Goal: Information Seeking & Learning: Learn about a topic

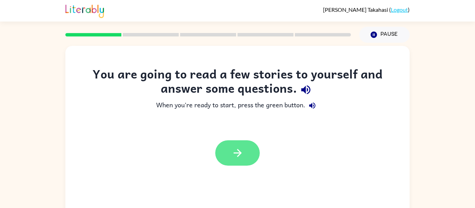
click at [243, 151] on icon "button" at bounding box center [238, 153] width 12 height 12
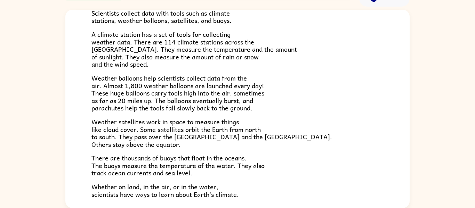
scroll to position [194, 0]
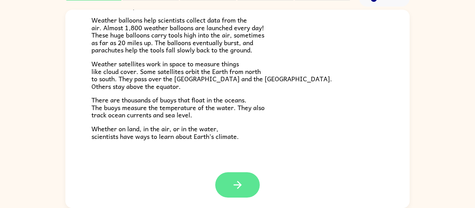
click at [251, 184] on button "button" at bounding box center [237, 184] width 45 height 25
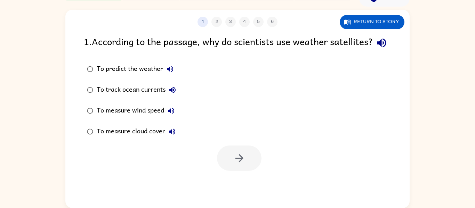
click at [377, 48] on icon "button" at bounding box center [381, 43] width 9 height 9
click at [386, 28] on button "Return to story" at bounding box center [372, 22] width 65 height 14
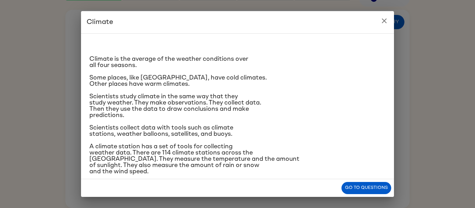
click at [389, 20] on button "close" at bounding box center [384, 21] width 14 height 14
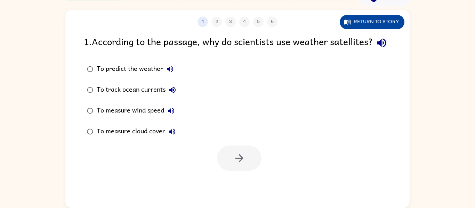
click at [389, 22] on button "Return to story" at bounding box center [372, 22] width 65 height 14
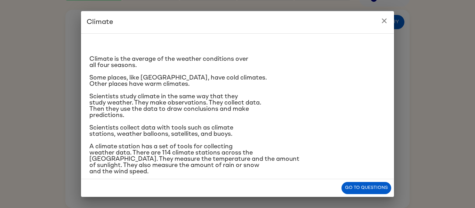
click at [381, 21] on icon "close" at bounding box center [384, 21] width 8 height 8
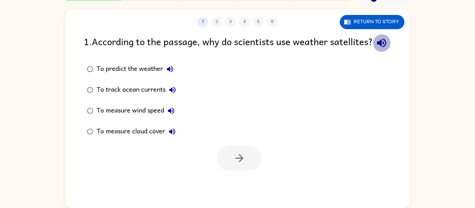
click at [373, 50] on button "button" at bounding box center [382, 43] width 18 height 18
click at [244, 171] on div at bounding box center [239, 158] width 45 height 25
click at [240, 171] on div at bounding box center [239, 158] width 45 height 25
click at [378, 24] on button "Return to story" at bounding box center [372, 22] width 65 height 14
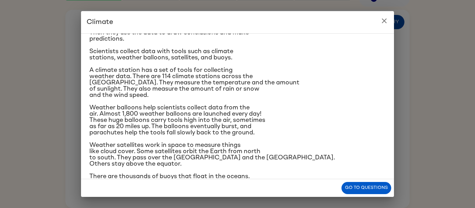
scroll to position [78, 0]
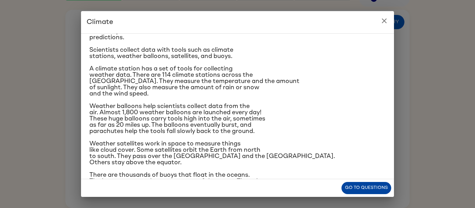
click at [370, 186] on button "Go to questions" at bounding box center [366, 188] width 50 height 12
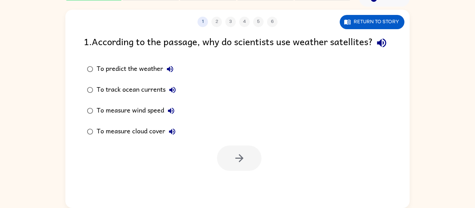
click at [171, 136] on icon "button" at bounding box center [172, 132] width 8 height 8
click at [177, 118] on button "To measure wind speed" at bounding box center [171, 111] width 14 height 14
click at [171, 115] on icon "button" at bounding box center [171, 111] width 8 height 8
click at [177, 97] on button "To track ocean currents" at bounding box center [173, 90] width 14 height 14
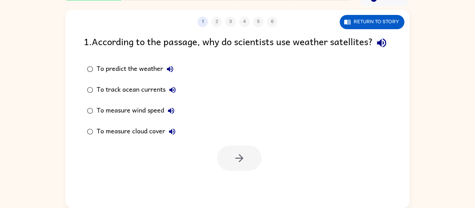
click at [174, 73] on icon "button" at bounding box center [170, 69] width 8 height 8
click at [385, 26] on button "Return to story" at bounding box center [372, 22] width 65 height 14
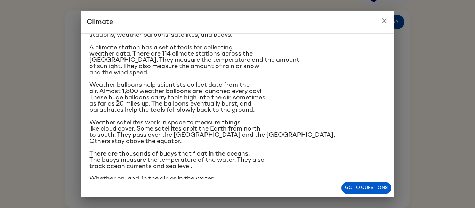
scroll to position [120, 0]
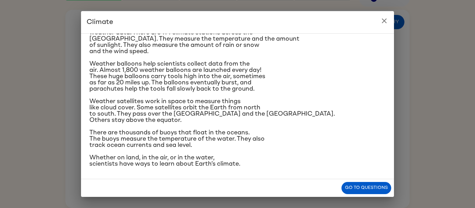
click at [385, 22] on icon "close" at bounding box center [384, 20] width 5 height 5
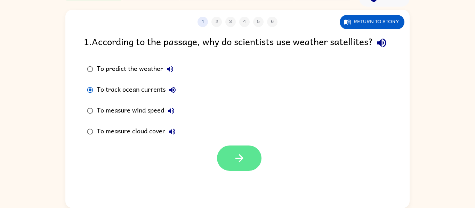
click at [248, 171] on button "button" at bounding box center [239, 158] width 45 height 25
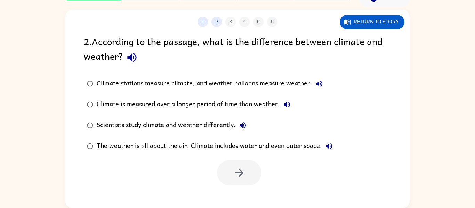
click at [136, 61] on icon "button" at bounding box center [132, 57] width 12 height 12
click at [135, 63] on icon "button" at bounding box center [132, 57] width 12 height 12
click at [128, 53] on icon "button" at bounding box center [132, 57] width 12 height 12
click at [367, 19] on button "Return to story" at bounding box center [372, 22] width 65 height 14
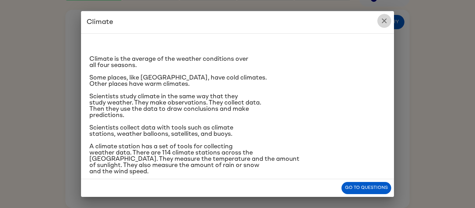
click at [385, 15] on button "close" at bounding box center [384, 21] width 14 height 14
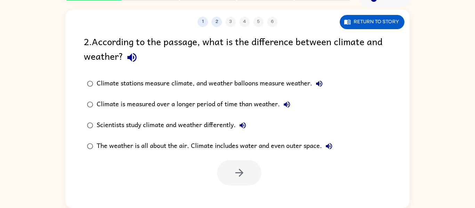
click at [133, 59] on icon "button" at bounding box center [131, 57] width 9 height 9
click at [397, 23] on button "Return to story" at bounding box center [372, 22] width 65 height 14
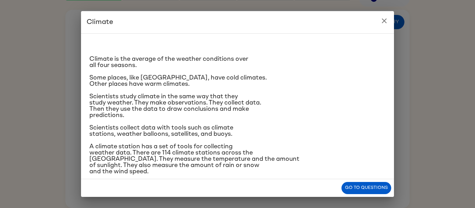
click at [379, 27] on h2 "Climate" at bounding box center [237, 22] width 313 height 22
click at [385, 20] on icon "close" at bounding box center [384, 21] width 8 height 8
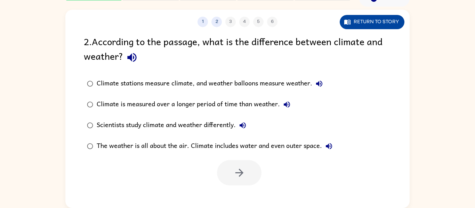
click at [364, 27] on button "Return to story" at bounding box center [372, 22] width 65 height 14
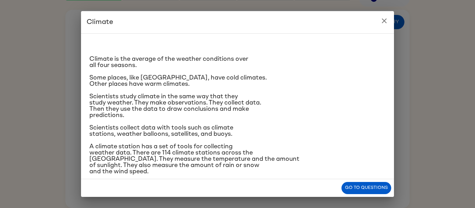
click at [390, 19] on button "close" at bounding box center [384, 21] width 14 height 14
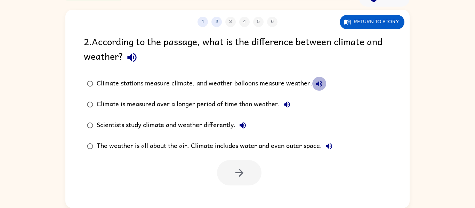
click at [317, 86] on icon "button" at bounding box center [319, 84] width 8 height 8
click at [288, 105] on icon "button" at bounding box center [287, 104] width 8 height 8
click at [385, 27] on button "Return to story" at bounding box center [372, 22] width 65 height 14
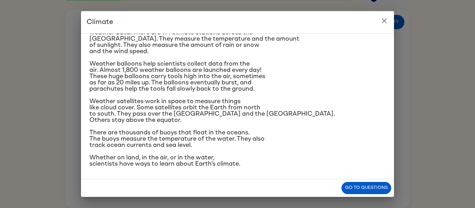
click at [384, 24] on icon "close" at bounding box center [384, 21] width 8 height 8
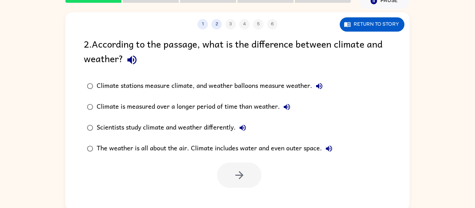
scroll to position [32, 0]
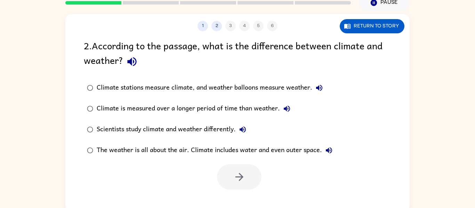
click at [328, 146] on button "The weather is all about the air. Climate includes water and even outer space." at bounding box center [329, 151] width 14 height 14
click at [383, 38] on div "1 2 3 4 5 6 Return to story 2 . According to the passage, what is the differenc…" at bounding box center [237, 113] width 344 height 199
click at [384, 26] on button "Return to story" at bounding box center [372, 26] width 65 height 14
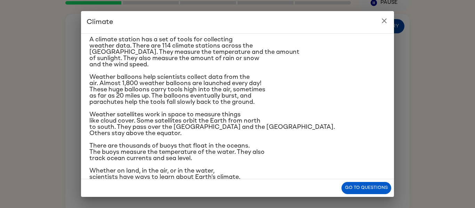
scroll to position [120, 0]
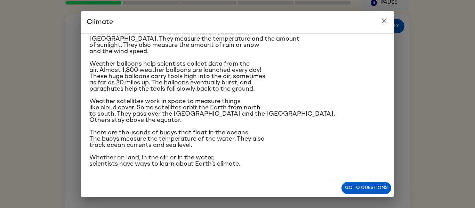
click at [386, 24] on icon "close" at bounding box center [384, 21] width 8 height 8
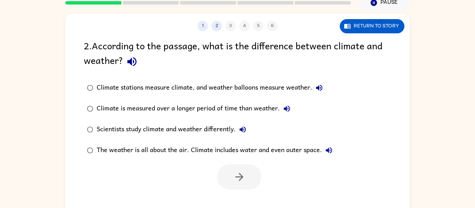
click at [226, 126] on div "Scientists study climate and weather differently." at bounding box center [173, 130] width 153 height 14
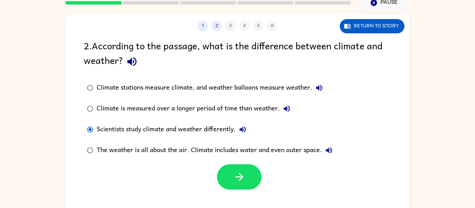
click at [246, 127] on icon "button" at bounding box center [243, 130] width 8 height 8
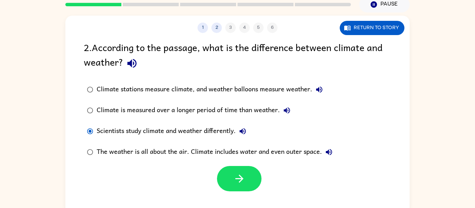
scroll to position [29, 0]
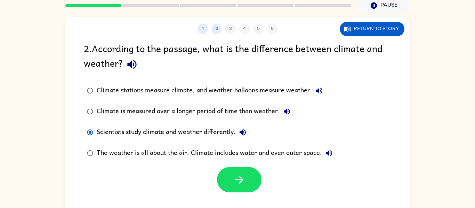
click at [285, 112] on icon "button" at bounding box center [287, 111] width 6 height 6
click at [381, 24] on button "Return to story" at bounding box center [372, 29] width 65 height 14
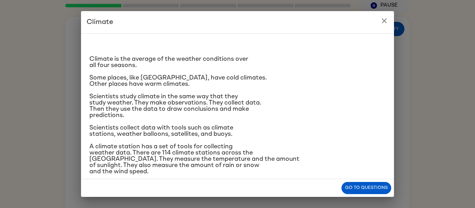
click at [389, 23] on button "close" at bounding box center [384, 21] width 14 height 14
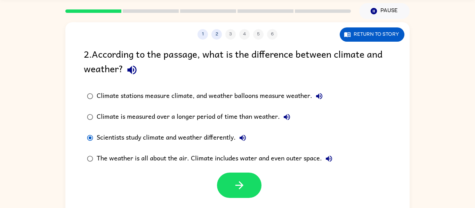
scroll to position [22, 0]
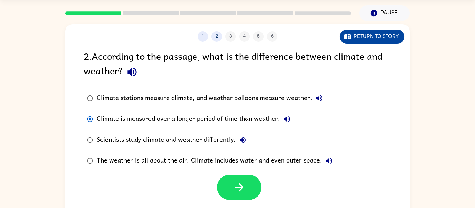
click at [382, 33] on button "Return to story" at bounding box center [372, 37] width 65 height 14
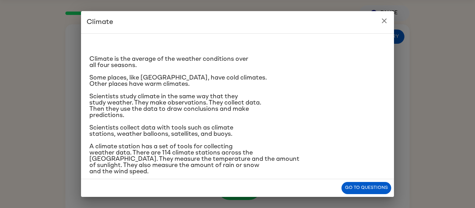
click at [384, 23] on icon "close" at bounding box center [384, 21] width 8 height 8
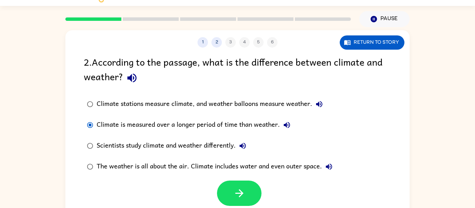
scroll to position [15, 0]
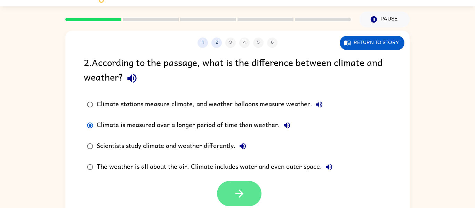
click at [255, 196] on button "button" at bounding box center [239, 193] width 45 height 25
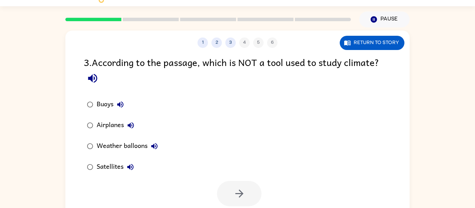
click at [95, 78] on icon "button" at bounding box center [93, 78] width 12 height 12
click at [381, 49] on button "Return to story" at bounding box center [372, 43] width 65 height 14
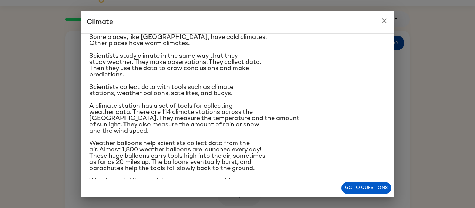
scroll to position [42, 0]
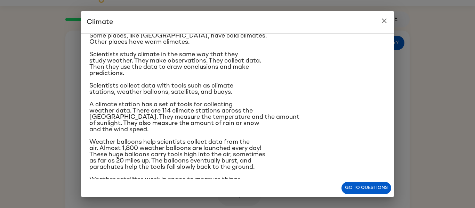
click at [387, 23] on icon "close" at bounding box center [384, 21] width 8 height 8
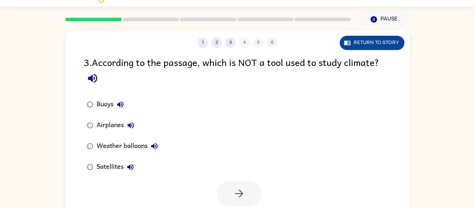
click at [373, 41] on button "Return to story" at bounding box center [372, 43] width 65 height 14
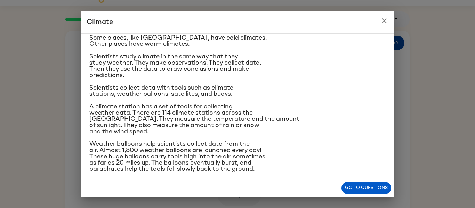
scroll to position [42, 0]
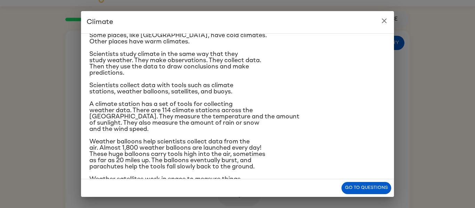
click at [384, 21] on icon "close" at bounding box center [384, 20] width 5 height 5
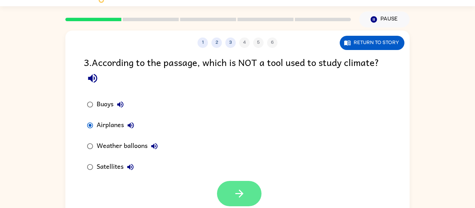
click at [245, 189] on icon "button" at bounding box center [239, 194] width 12 height 12
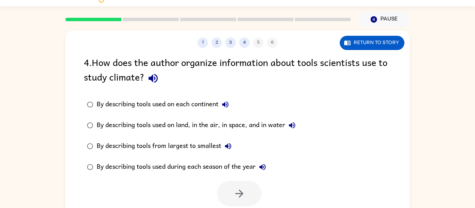
click at [162, 81] on div "4 . How does the author organize information about tools scientists use to stud…" at bounding box center [237, 71] width 307 height 32
click at [156, 81] on icon "button" at bounding box center [152, 78] width 9 height 9
click at [159, 78] on icon "button" at bounding box center [153, 78] width 12 height 12
click at [153, 79] on icon "button" at bounding box center [152, 78] width 9 height 9
click at [382, 39] on button "Return to story" at bounding box center [372, 43] width 65 height 14
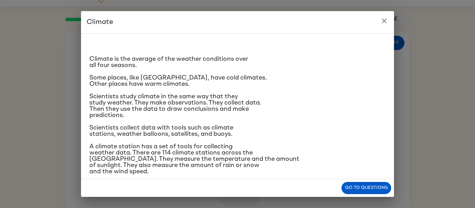
click at [382, 22] on icon "close" at bounding box center [384, 21] width 8 height 8
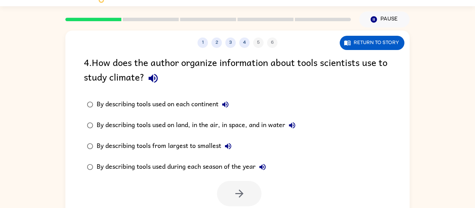
click at [215, 100] on div "By describing tools used on each continent" at bounding box center [165, 105] width 136 height 14
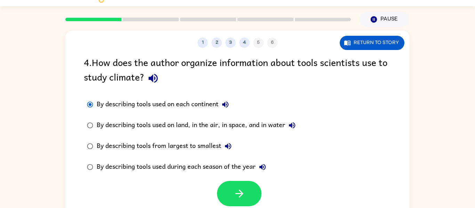
click at [246, 103] on label "By describing tools used on each continent" at bounding box center [191, 104] width 223 height 21
click at [364, 40] on button "Return to story" at bounding box center [372, 43] width 65 height 14
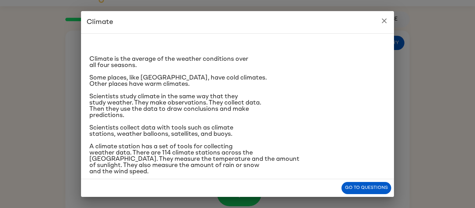
click at [389, 23] on button "close" at bounding box center [384, 21] width 14 height 14
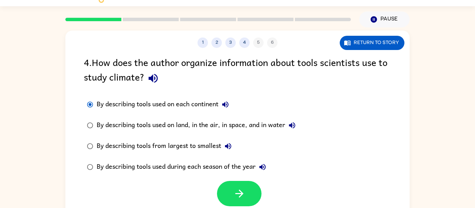
click at [228, 111] on button "By describing tools used on each continent" at bounding box center [225, 105] width 14 height 14
click at [156, 80] on icon "button" at bounding box center [153, 78] width 12 height 12
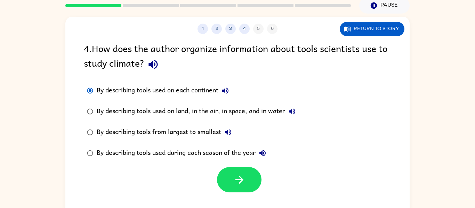
scroll to position [36, 0]
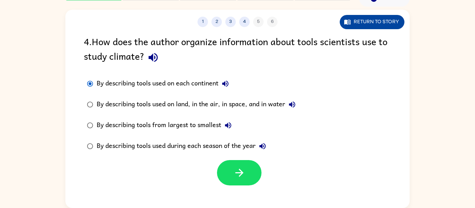
click at [366, 27] on button "Return to story" at bounding box center [372, 22] width 65 height 14
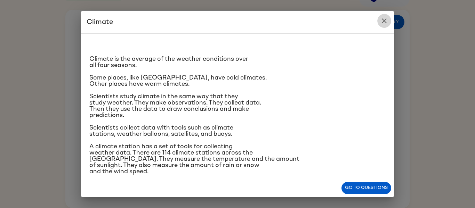
click at [386, 25] on icon "close" at bounding box center [384, 21] width 8 height 8
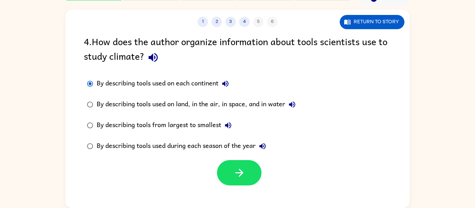
click at [129, 151] on div "By describing tools used during each season of the year" at bounding box center [183, 146] width 173 height 14
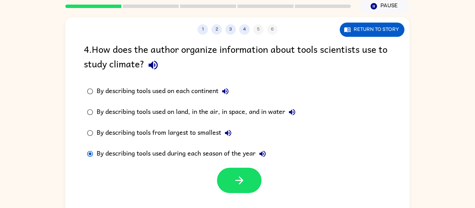
scroll to position [25, 0]
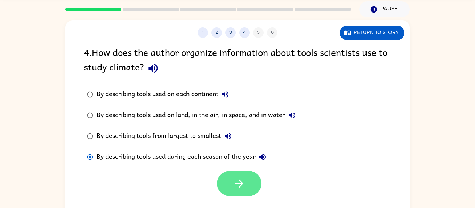
click at [232, 184] on button "button" at bounding box center [239, 183] width 45 height 25
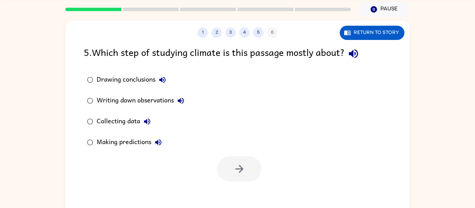
click at [353, 61] on button "button" at bounding box center [354, 54] width 18 height 18
click at [358, 59] on icon "button" at bounding box center [353, 54] width 12 height 12
click at [356, 56] on icon "button" at bounding box center [353, 53] width 9 height 9
click at [358, 56] on icon "button" at bounding box center [353, 54] width 12 height 12
click at [358, 57] on icon "button" at bounding box center [353, 54] width 12 height 12
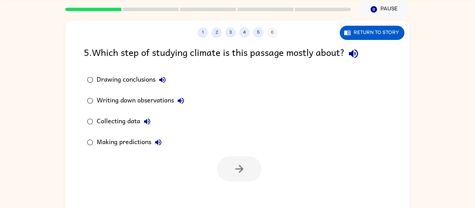
click at [162, 84] on icon "button" at bounding box center [162, 80] width 8 height 8
click at [186, 102] on button "Writing down observations" at bounding box center [181, 101] width 14 height 14
click at [153, 119] on button "Collecting data" at bounding box center [147, 122] width 14 height 14
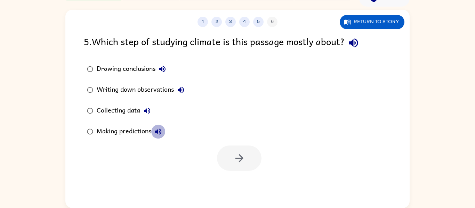
click at [158, 133] on icon "button" at bounding box center [158, 132] width 6 height 6
click at [178, 90] on icon "button" at bounding box center [181, 90] width 8 height 8
click at [171, 94] on div "Writing down observations" at bounding box center [142, 90] width 91 height 14
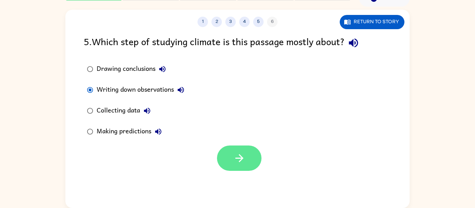
click at [246, 158] on button "button" at bounding box center [239, 158] width 45 height 25
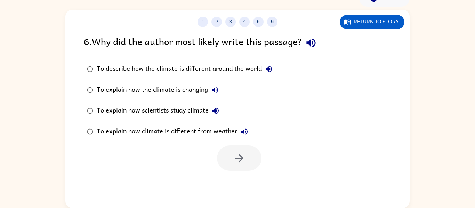
click at [315, 46] on icon "button" at bounding box center [310, 43] width 9 height 9
click at [242, 134] on icon "button" at bounding box center [244, 132] width 8 height 8
click at [218, 112] on icon "button" at bounding box center [215, 111] width 8 height 8
click at [215, 88] on icon "button" at bounding box center [215, 90] width 8 height 8
click at [381, 24] on button "Return to story" at bounding box center [372, 22] width 65 height 14
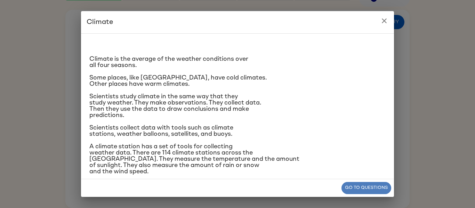
click at [365, 184] on button "Go to questions" at bounding box center [366, 188] width 50 height 12
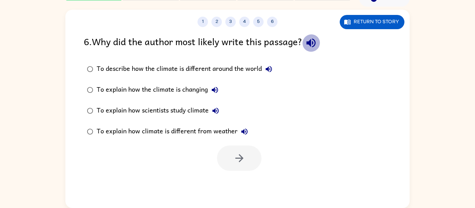
click at [312, 44] on icon "button" at bounding box center [310, 43] width 9 height 9
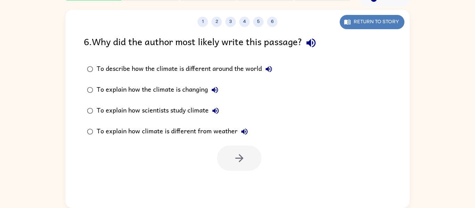
click at [370, 28] on button "Return to story" at bounding box center [372, 22] width 65 height 14
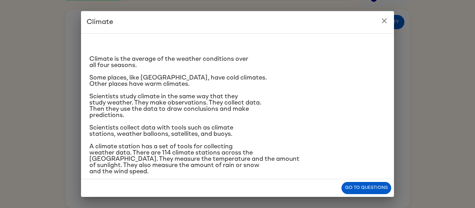
click at [385, 17] on icon "close" at bounding box center [384, 21] width 8 height 8
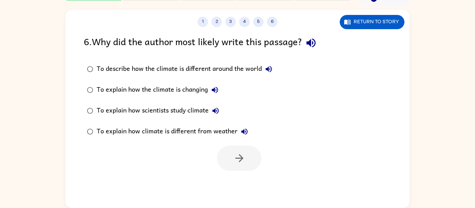
click at [268, 76] on button "To describe how the climate is different around the world" at bounding box center [269, 69] width 14 height 14
click at [222, 85] on div "To explain how the climate is changing" at bounding box center [159, 90] width 125 height 14
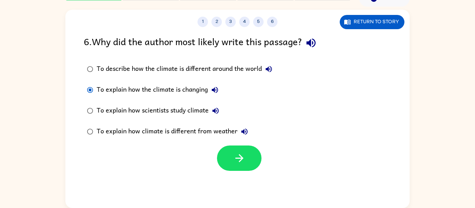
click at [212, 89] on icon "button" at bounding box center [215, 90] width 8 height 8
click at [222, 111] on button "To explain how scientists study climate" at bounding box center [216, 111] width 14 height 14
click at [244, 134] on icon "button" at bounding box center [244, 132] width 8 height 8
click at [209, 132] on div "To explain how climate is different from weather" at bounding box center [174, 132] width 155 height 14
click at [232, 66] on div "To describe how the climate is different around the world" at bounding box center [186, 69] width 179 height 14
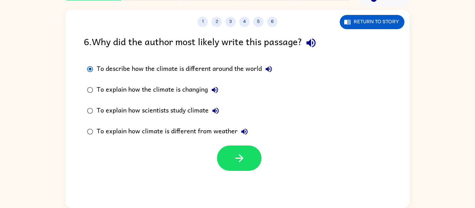
click at [273, 68] on icon "button" at bounding box center [269, 69] width 8 height 8
click at [253, 155] on button "button" at bounding box center [239, 158] width 45 height 25
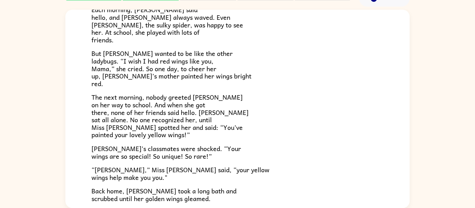
scroll to position [194, 0]
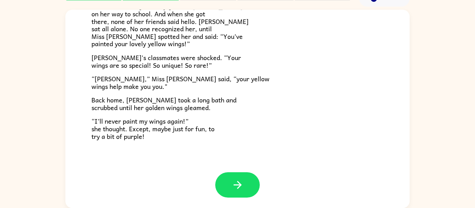
click at [350, 23] on p "The next morning, nobody greeted [PERSON_NAME] on her way to school. And when s…" at bounding box center [237, 24] width 292 height 45
click at [238, 182] on icon "button" at bounding box center [237, 185] width 8 height 8
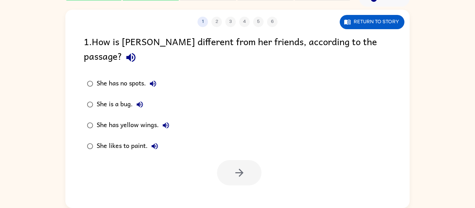
scroll to position [0, 0]
click at [140, 119] on div "She has yellow wings." at bounding box center [135, 126] width 76 height 14
click at [225, 160] on button "button" at bounding box center [239, 172] width 45 height 25
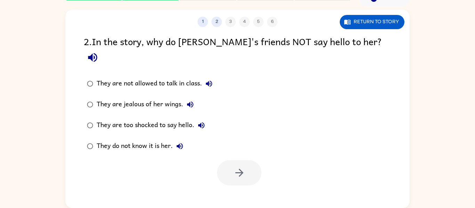
click at [155, 98] on div "They are jealous of her wings." at bounding box center [147, 105] width 100 height 14
click at [248, 161] on button "button" at bounding box center [239, 172] width 45 height 25
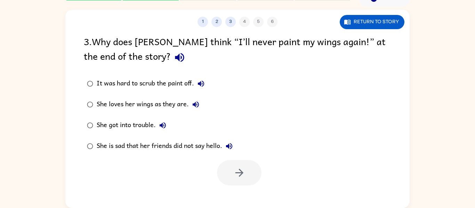
click at [137, 148] on div "She is sad that her friends did not say hello." at bounding box center [166, 146] width 139 height 14
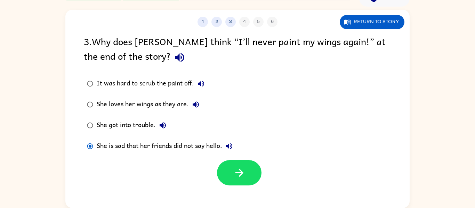
click at [147, 132] on div "She got into trouble." at bounding box center [133, 126] width 73 height 14
click at [178, 101] on div "She loves her wings as they are." at bounding box center [150, 105] width 106 height 14
click at [240, 169] on icon "button" at bounding box center [239, 173] width 12 height 12
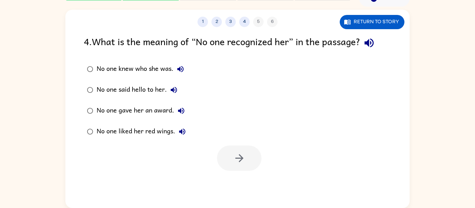
click at [370, 37] on icon "button" at bounding box center [369, 43] width 12 height 12
click at [373, 45] on icon "button" at bounding box center [369, 43] width 12 height 12
click at [167, 71] on div "No one knew who she was." at bounding box center [142, 69] width 91 height 14
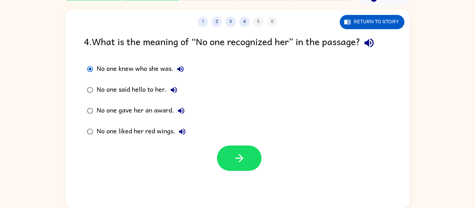
click at [179, 67] on icon "button" at bounding box center [180, 69] width 8 height 8
click at [183, 73] on icon "button" at bounding box center [180, 69] width 8 height 8
click at [178, 74] on button "No one knew who she was." at bounding box center [181, 69] width 14 height 14
click at [171, 94] on icon "button" at bounding box center [174, 90] width 8 height 8
click at [184, 107] on icon "button" at bounding box center [181, 111] width 8 height 8
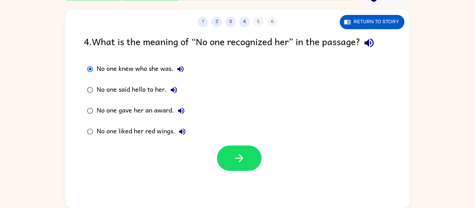
click at [187, 131] on button "No one liked her red wings." at bounding box center [182, 132] width 14 height 14
click at [187, 74] on div "No one knew who she was." at bounding box center [142, 69] width 91 height 14
click at [179, 70] on icon "button" at bounding box center [180, 69] width 6 height 6
click at [182, 81] on label "No one said hello to her." at bounding box center [136, 90] width 113 height 21
click at [171, 96] on button "No one said hello to her." at bounding box center [174, 90] width 14 height 14
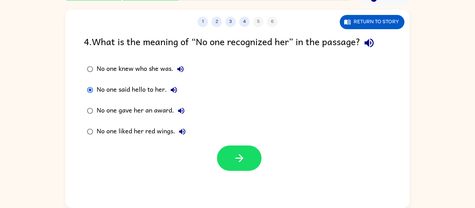
click at [158, 68] on div "No one knew who she was." at bounding box center [142, 69] width 91 height 14
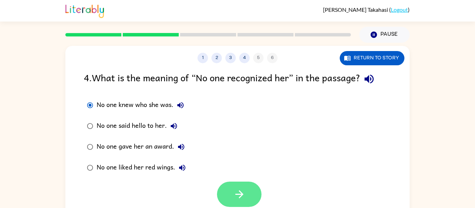
click at [243, 194] on icon "button" at bounding box center [239, 194] width 12 height 12
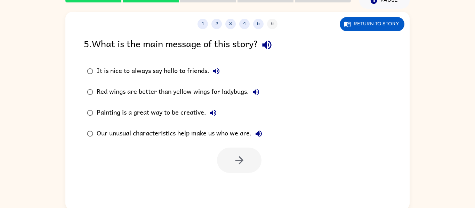
scroll to position [34, 0]
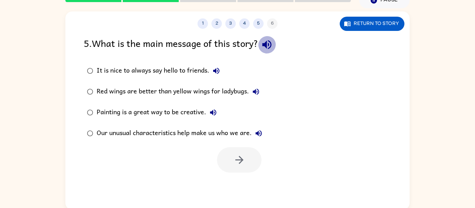
click at [273, 49] on icon "button" at bounding box center [267, 45] width 12 height 12
click at [187, 139] on div "Our unusual characteristics help make us who we are." at bounding box center [181, 134] width 169 height 14
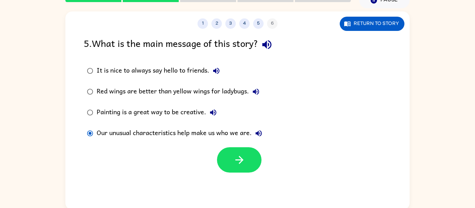
click at [259, 133] on icon "button" at bounding box center [259, 133] width 6 height 6
click at [241, 161] on icon "button" at bounding box center [239, 160] width 8 height 8
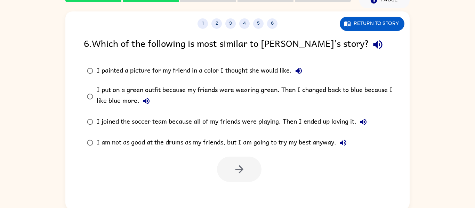
click at [369, 45] on button "button" at bounding box center [378, 45] width 18 height 18
click at [303, 74] on icon "button" at bounding box center [299, 71] width 8 height 8
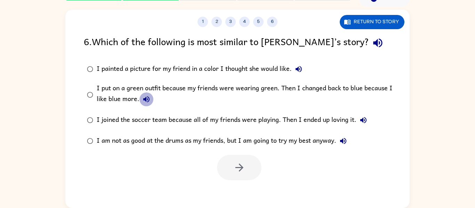
click at [148, 104] on icon "button" at bounding box center [146, 99] width 8 height 8
click at [365, 123] on icon "button" at bounding box center [363, 120] width 6 height 6
click at [350, 142] on button "I am not as good at the drums as my friends, but I am going to try my best anyw…" at bounding box center [343, 141] width 14 height 14
click at [338, 121] on div "I joined the soccer team because all of my friends were playing. Then I ended u…" at bounding box center [234, 120] width 274 height 14
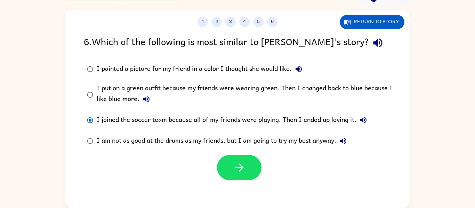
click at [365, 121] on icon "button" at bounding box center [363, 120] width 8 height 8
click at [298, 71] on icon "button" at bounding box center [299, 69] width 6 height 6
click at [241, 171] on icon "button" at bounding box center [239, 168] width 12 height 12
click at [241, 169] on div at bounding box center [239, 167] width 45 height 25
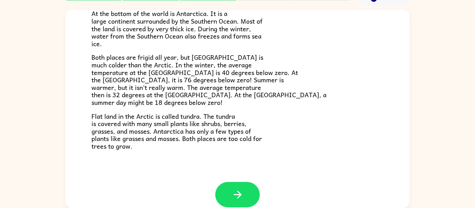
scroll to position [143, 0]
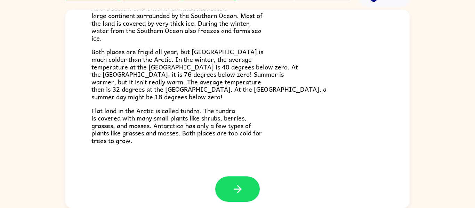
click at [307, 167] on div "The Arctic and [GEOGRAPHIC_DATA] Have you heard of the Arctic and [GEOGRAPHIC_D…" at bounding box center [237, 21] width 344 height 309
click at [311, 147] on div "The Arctic and [GEOGRAPHIC_DATA] Have you heard of the Arctic and [GEOGRAPHIC_D…" at bounding box center [237, 21] width 344 height 309
click at [237, 190] on icon "button" at bounding box center [237, 189] width 8 height 8
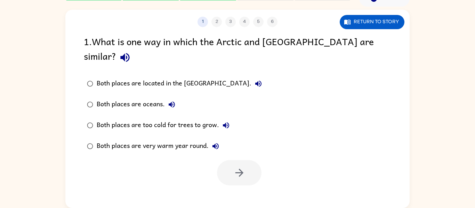
click at [143, 98] on div "Both places are oceans." at bounding box center [138, 105] width 82 height 14
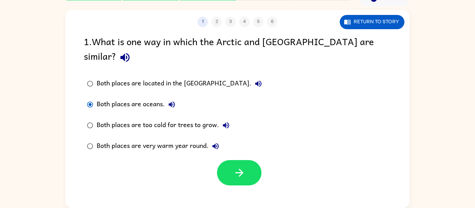
click at [229, 121] on icon "button" at bounding box center [226, 125] width 8 height 8
click at [218, 142] on icon "button" at bounding box center [215, 146] width 8 height 8
click at [162, 119] on div "Both places are too cold for trees to grow." at bounding box center [165, 126] width 136 height 14
click at [240, 169] on icon "button" at bounding box center [239, 173] width 8 height 8
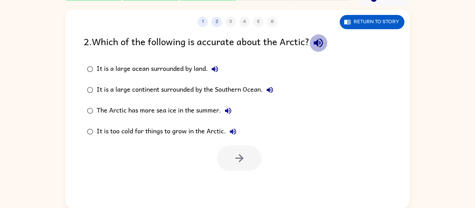
click at [320, 50] on button "button" at bounding box center [318, 43] width 18 height 18
click at [218, 68] on icon "button" at bounding box center [215, 69] width 8 height 8
click at [273, 97] on div "It is a large continent surrounded by the Southern Ocean." at bounding box center [187, 90] width 180 height 14
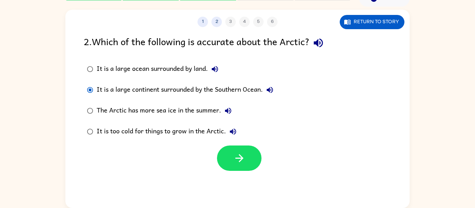
click at [269, 91] on icon "button" at bounding box center [270, 90] width 8 height 8
click at [323, 46] on icon "button" at bounding box center [318, 43] width 9 height 9
click at [382, 20] on button "Return to story" at bounding box center [372, 22] width 65 height 14
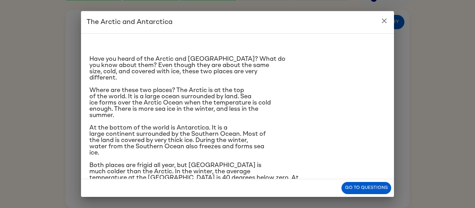
click at [387, 22] on icon "close" at bounding box center [384, 21] width 8 height 8
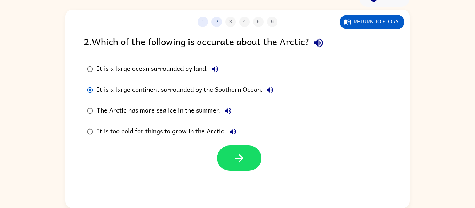
click at [196, 71] on div "It is a large ocean surrounded by land." at bounding box center [159, 69] width 125 height 14
click at [217, 71] on icon "button" at bounding box center [215, 69] width 6 height 6
click at [249, 169] on button "button" at bounding box center [239, 158] width 45 height 25
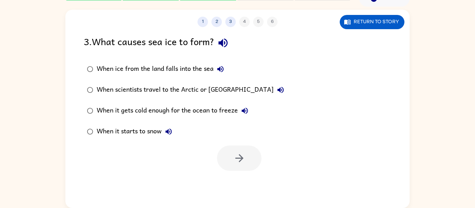
click at [233, 48] on div "3 . What causes sea ice to form?" at bounding box center [237, 43] width 307 height 18
click at [229, 45] on icon "button" at bounding box center [223, 43] width 12 height 12
click at [227, 73] on div "When ice from the land falls into the sea" at bounding box center [162, 69] width 131 height 14
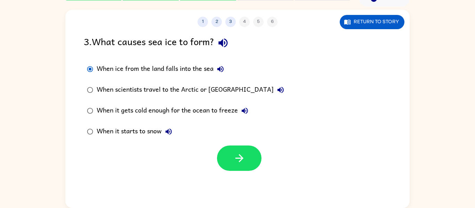
click at [227, 73] on button "When ice from the land falls into the sea" at bounding box center [220, 69] width 14 height 14
click at [223, 69] on icon "button" at bounding box center [220, 69] width 8 height 8
click at [225, 70] on icon "button" at bounding box center [220, 69] width 8 height 8
click at [222, 67] on icon "button" at bounding box center [220, 69] width 6 height 6
click at [277, 91] on icon "button" at bounding box center [280, 90] width 6 height 6
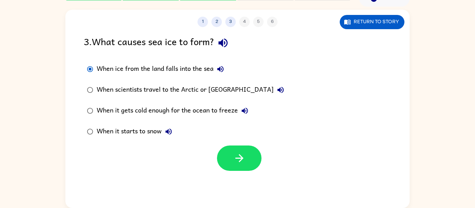
click at [251, 115] on div "When it gets cold enough for the ocean to freeze" at bounding box center [174, 111] width 155 height 14
click at [248, 113] on icon "button" at bounding box center [245, 111] width 8 height 8
click at [172, 131] on icon "button" at bounding box center [169, 132] width 6 height 6
click at [243, 163] on icon "button" at bounding box center [239, 158] width 12 height 12
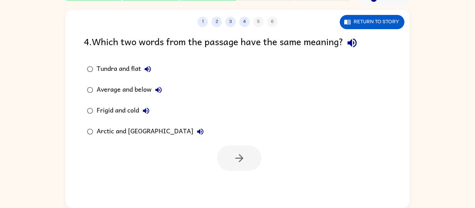
click at [354, 44] on icon "button" at bounding box center [351, 43] width 9 height 9
click at [354, 43] on icon "button" at bounding box center [351, 43] width 9 height 9
click at [151, 73] on icon "button" at bounding box center [148, 69] width 8 height 8
click at [166, 102] on label "Frigid and cold" at bounding box center [145, 110] width 131 height 21
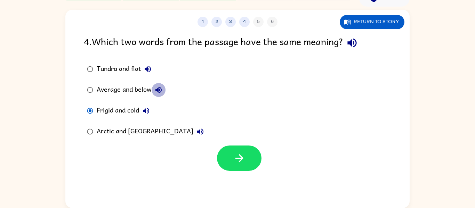
click at [165, 90] on button "Average and below" at bounding box center [159, 90] width 14 height 14
click at [150, 112] on icon "button" at bounding box center [146, 111] width 8 height 8
click at [196, 135] on icon "button" at bounding box center [200, 132] width 8 height 8
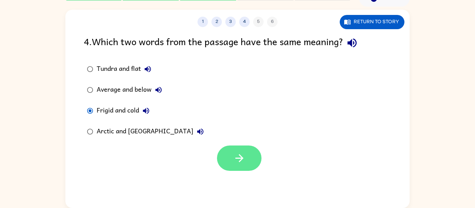
click at [237, 155] on icon "button" at bounding box center [239, 158] width 12 height 12
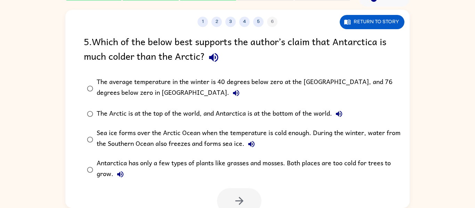
click at [217, 59] on icon "button" at bounding box center [213, 57] width 9 height 9
click at [280, 115] on div "The Arctic is at the top of the world, and Antarctica is at the bottom of the w…" at bounding box center [221, 114] width 249 height 14
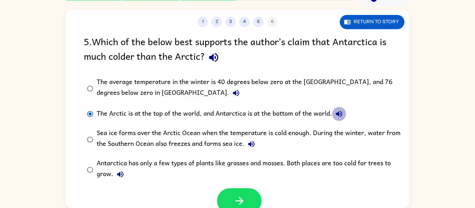
click at [336, 111] on icon "button" at bounding box center [339, 114] width 8 height 8
click at [260, 163] on div "Antarctica has only a few types of plants like grasses and mosses. Both places …" at bounding box center [249, 169] width 304 height 23
click at [252, 150] on button "Sea ice forms over the Arctic Ocean when the temperature is cold enough. During…" at bounding box center [251, 144] width 14 height 14
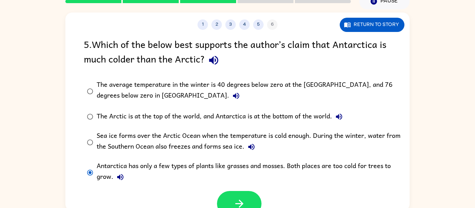
scroll to position [33, 0]
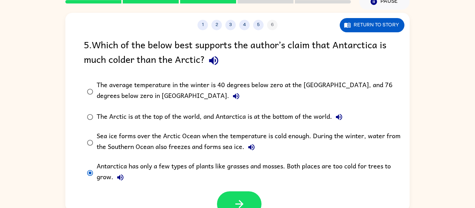
click at [249, 150] on icon "button" at bounding box center [251, 147] width 8 height 8
click at [357, 94] on div "The average temperature in the winter is 40 degrees below zero at the [GEOGRAPH…" at bounding box center [249, 91] width 304 height 23
click at [235, 199] on icon "button" at bounding box center [239, 204] width 12 height 12
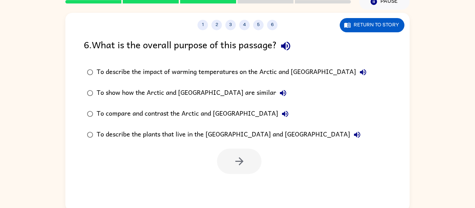
click at [292, 51] on icon "button" at bounding box center [286, 46] width 12 height 12
click at [359, 70] on icon "button" at bounding box center [363, 72] width 8 height 8
click at [276, 96] on button "To show how the Arctic and [GEOGRAPHIC_DATA] are similar" at bounding box center [283, 93] width 14 height 14
click at [278, 116] on button "To compare and contrast the Arctic and [GEOGRAPHIC_DATA]" at bounding box center [285, 114] width 14 height 14
click at [213, 107] on label "To compare and contrast the Arctic and [GEOGRAPHIC_DATA]" at bounding box center [226, 114] width 293 height 21
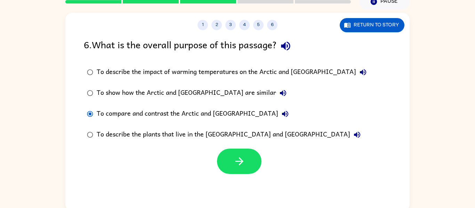
click at [353, 139] on icon "button" at bounding box center [357, 135] width 8 height 8
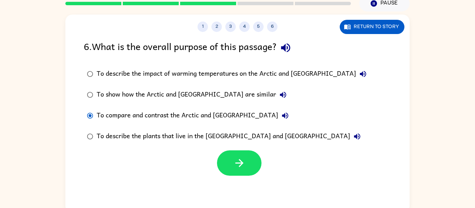
scroll to position [19, 0]
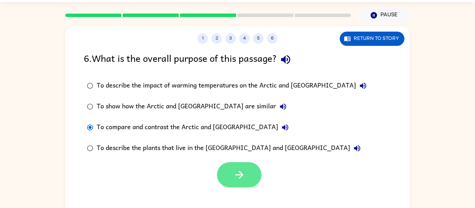
click at [241, 174] on icon "button" at bounding box center [239, 175] width 8 height 8
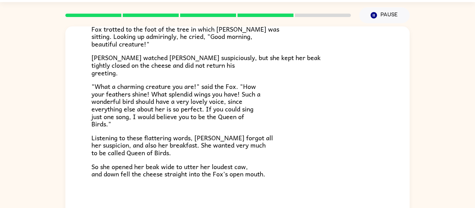
scroll to position [137, 0]
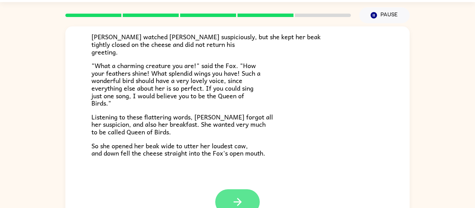
click at [245, 197] on button "button" at bounding box center [237, 202] width 45 height 25
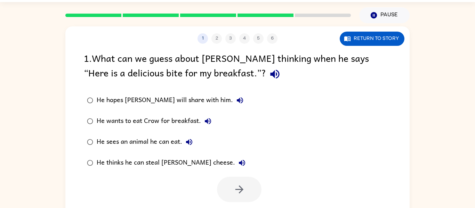
scroll to position [0, 0]
click at [270, 74] on icon "button" at bounding box center [274, 74] width 9 height 9
click at [367, 44] on button "Return to story" at bounding box center [372, 39] width 65 height 14
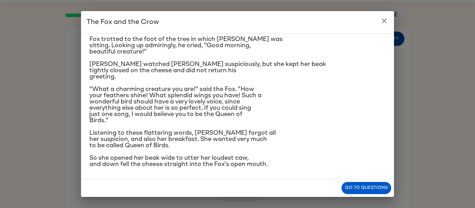
scroll to position [70, 0]
click at [280, 62] on p "[PERSON_NAME] watched [PERSON_NAME] suspiciously, but she kept her beak tightly…" at bounding box center [237, 70] width 296 height 19
click at [358, 188] on button "Go to questions" at bounding box center [366, 188] width 50 height 12
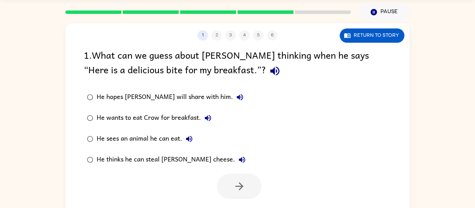
scroll to position [24, 0]
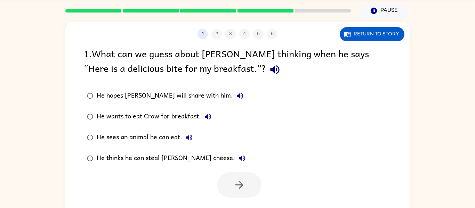
click at [240, 74] on div "1 . What can we guess about [PERSON_NAME] thinking when he says “Here is a deli…" at bounding box center [237, 62] width 307 height 32
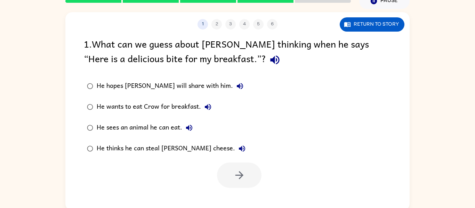
scroll to position [36, 0]
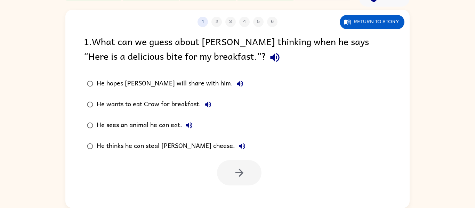
click at [269, 58] on icon "button" at bounding box center [275, 57] width 12 height 12
click at [269, 60] on icon "button" at bounding box center [275, 57] width 12 height 12
click at [270, 56] on icon "button" at bounding box center [274, 57] width 9 height 9
click at [236, 87] on icon "button" at bounding box center [240, 84] width 8 height 8
click at [236, 84] on icon "button" at bounding box center [240, 84] width 8 height 8
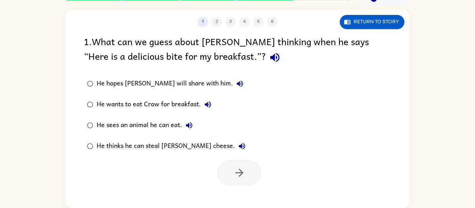
click at [236, 84] on icon "button" at bounding box center [240, 84] width 8 height 8
click at [210, 106] on icon "button" at bounding box center [208, 104] width 8 height 8
click at [183, 105] on div "He wants to eat Crow for breakfast." at bounding box center [156, 105] width 118 height 14
click at [249, 174] on button "button" at bounding box center [239, 172] width 45 height 25
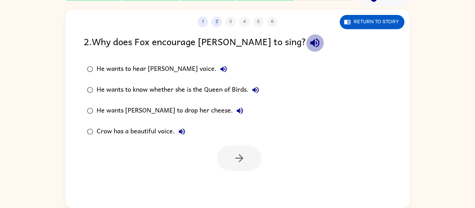
click at [309, 38] on icon "button" at bounding box center [315, 43] width 12 height 12
click at [220, 70] on icon "button" at bounding box center [223, 69] width 6 height 6
click at [253, 88] on icon "button" at bounding box center [255, 90] width 8 height 8
click at [237, 112] on icon "button" at bounding box center [240, 111] width 6 height 6
click at [168, 107] on div "He wants [PERSON_NAME] to drop her cheese." at bounding box center [172, 111] width 150 height 14
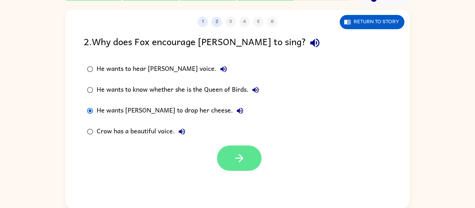
click at [253, 166] on button "button" at bounding box center [239, 158] width 45 height 25
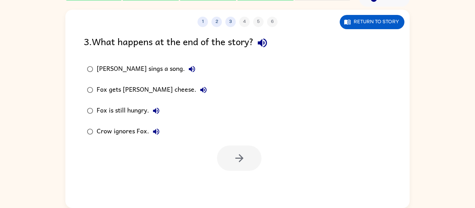
click at [264, 46] on icon "button" at bounding box center [262, 43] width 9 height 9
click at [185, 72] on button "[PERSON_NAME] sings a song." at bounding box center [192, 69] width 14 height 14
click at [200, 91] on icon "button" at bounding box center [203, 90] width 6 height 6
click at [150, 87] on div "Fox gets [PERSON_NAME] cheese." at bounding box center [154, 90] width 114 height 14
click at [237, 160] on icon "button" at bounding box center [239, 158] width 12 height 12
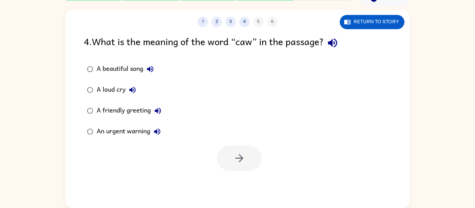
click at [337, 46] on icon "button" at bounding box center [332, 43] width 9 height 9
click at [139, 70] on div "A beautiful song" at bounding box center [127, 69] width 61 height 14
click at [242, 158] on icon "button" at bounding box center [239, 158] width 8 height 8
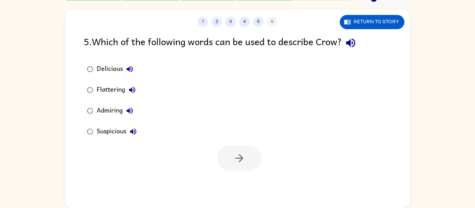
click at [354, 45] on icon "button" at bounding box center [350, 43] width 9 height 9
click at [133, 72] on icon "button" at bounding box center [130, 69] width 8 height 8
click at [132, 90] on icon "button" at bounding box center [132, 90] width 8 height 8
click at [136, 108] on button "Admiring" at bounding box center [130, 111] width 14 height 14
click at [137, 134] on icon "button" at bounding box center [133, 132] width 8 height 8
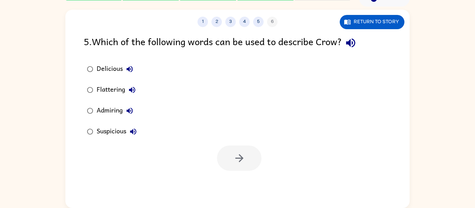
click at [125, 71] on button "Delicious" at bounding box center [130, 69] width 14 height 14
click at [127, 94] on button "Flattering" at bounding box center [132, 90] width 14 height 14
click at [140, 113] on label "Admiring" at bounding box center [112, 110] width 64 height 21
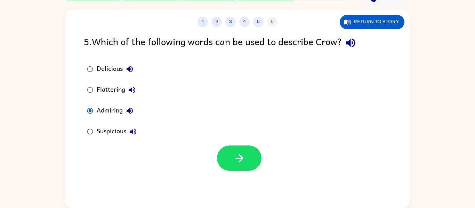
click at [130, 112] on icon "button" at bounding box center [130, 111] width 8 height 8
click at [240, 168] on button "button" at bounding box center [239, 158] width 45 height 25
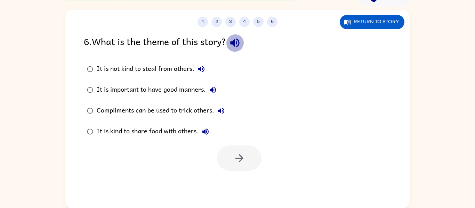
click at [244, 41] on button "button" at bounding box center [235, 43] width 18 height 18
click at [203, 71] on icon "button" at bounding box center [201, 69] width 8 height 8
click at [187, 70] on div "It is not kind to steal from others." at bounding box center [153, 69] width 112 height 14
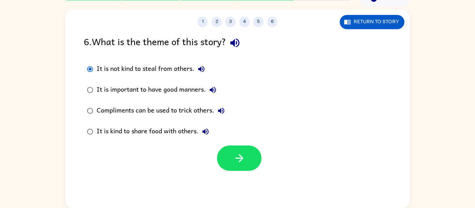
click at [214, 93] on icon "button" at bounding box center [213, 90] width 6 height 6
click at [226, 112] on button "Compliments can be used to trick others." at bounding box center [221, 111] width 14 height 14
click at [193, 90] on div "It is important to have good manners." at bounding box center [158, 90] width 123 height 14
click at [209, 133] on icon "button" at bounding box center [205, 132] width 8 height 8
click at [191, 128] on div "It is kind to share food with others." at bounding box center [155, 132] width 116 height 14
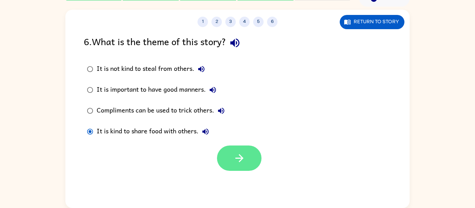
click at [241, 156] on icon "button" at bounding box center [239, 158] width 12 height 12
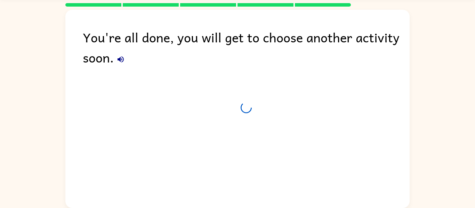
scroll to position [24, 0]
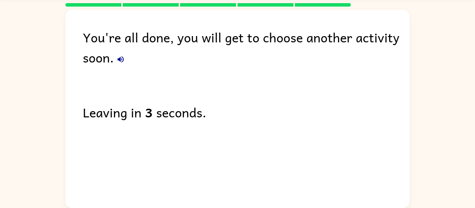
click at [121, 59] on icon "button" at bounding box center [120, 59] width 8 height 8
